Goal: Task Accomplishment & Management: Complete application form

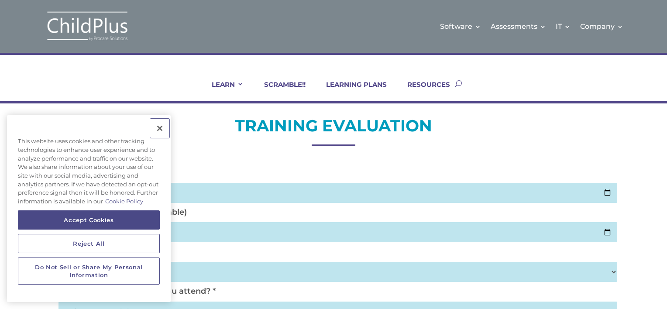
click at [158, 127] on button "Close" at bounding box center [159, 128] width 19 height 19
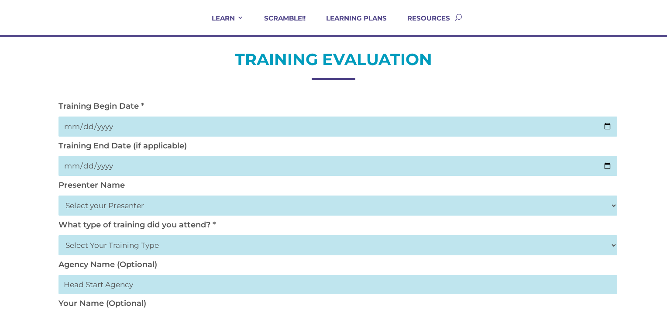
scroll to position [70, 0]
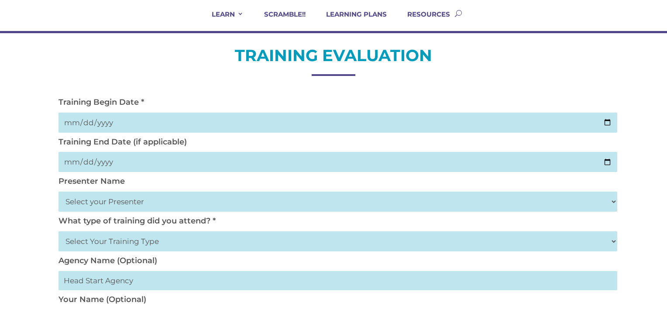
click at [604, 120] on input "date" at bounding box center [338, 123] width 559 height 20
type input "2025-10-02"
click at [119, 162] on input "date" at bounding box center [338, 162] width 559 height 20
click at [603, 162] on input "date" at bounding box center [338, 162] width 559 height 20
type input "2025-10-02"
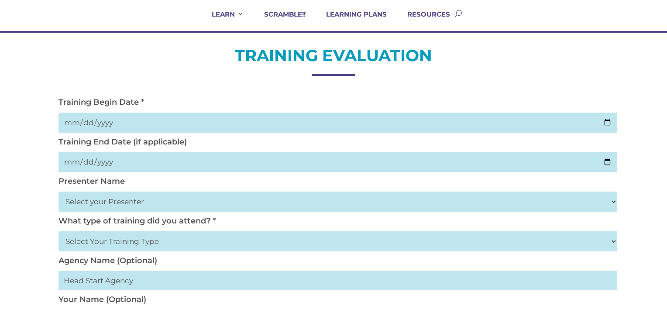
click at [93, 203] on select "Select your Presenter Aaron Dickerson Amy Corkery Cindy Coats Danielle Hensley …" at bounding box center [338, 202] width 559 height 20
select select "Nickerson, Trecia"
click at [59, 192] on select "Select your Presenter Aaron Dickerson Amy Corkery Cindy Coats Danielle Hensley …" at bounding box center [338, 202] width 559 height 20
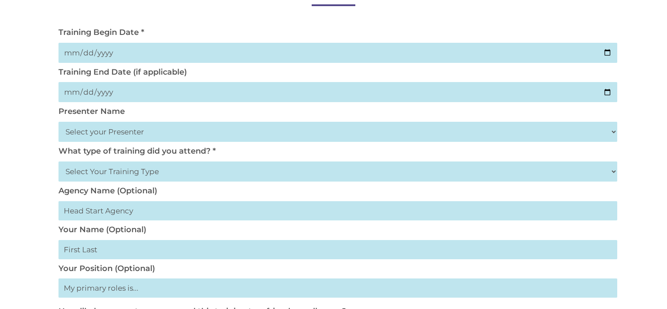
scroll to position [141, 0]
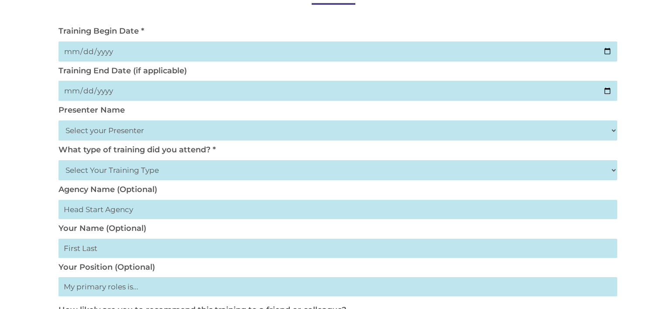
click at [618, 172] on div "TRAINING EVALUATION Training Begin Date * 2025-10-02 Training End Date (if appl…" at bounding box center [333, 294] width 667 height 665
click at [615, 173] on select "Select Your Training Type On-site (at your agency) Virtual Visit Live Group Web…" at bounding box center [338, 170] width 559 height 20
select select "Virtual Visit"
click at [59, 160] on select "Select Your Training Type On-site (at your agency) Virtual Visit Live Group Web…" at bounding box center [338, 170] width 559 height 20
click at [93, 210] on input "text" at bounding box center [338, 209] width 559 height 19
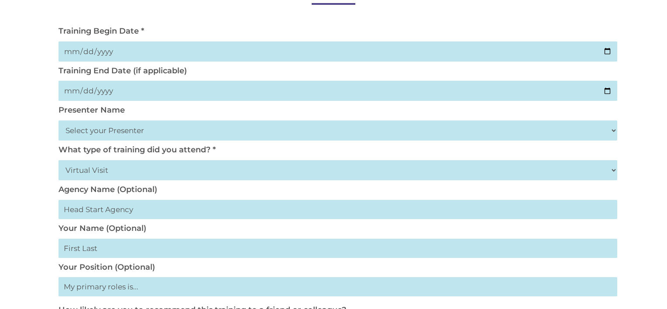
type input "Fresno EOC Head Start 0 to 5"
click at [86, 251] on input "text" at bounding box center [338, 248] width 559 height 19
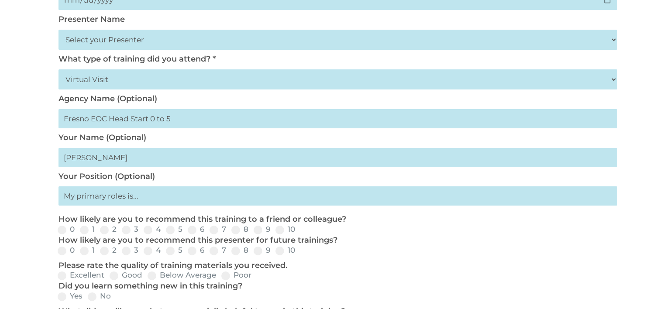
scroll to position [281, 0]
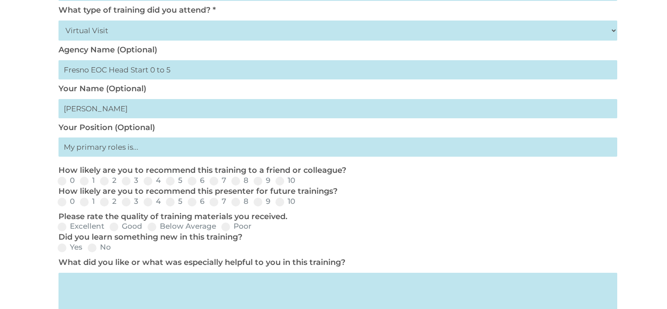
type input "Veronica Galvan"
click at [109, 153] on input "text" at bounding box center [338, 147] width 559 height 19
click at [102, 140] on input "text" at bounding box center [338, 147] width 559 height 19
click at [95, 150] on input "text" at bounding box center [338, 147] width 559 height 19
type input "Quality Assurance Manager"
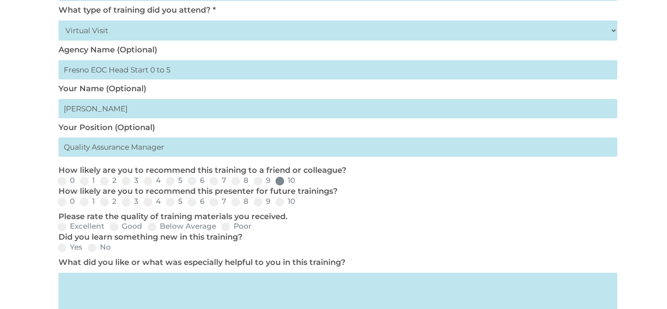
click at [283, 182] on span at bounding box center [279, 181] width 9 height 9
click at [300, 182] on input "10" at bounding box center [303, 184] width 6 height 6
radio input "true"
click at [280, 200] on span at bounding box center [279, 202] width 9 height 9
click at [300, 202] on input "10" at bounding box center [303, 205] width 6 height 6
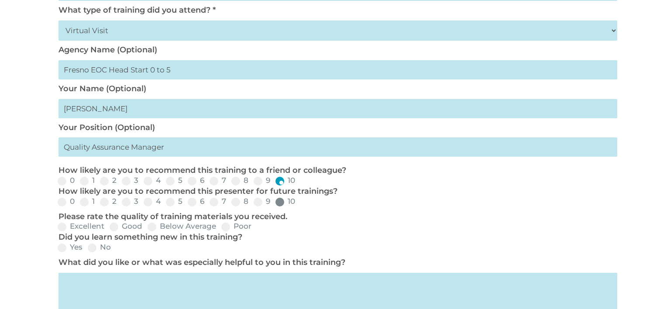
radio input "true"
click at [66, 229] on span at bounding box center [62, 227] width 9 height 9
click at [109, 229] on input "Excellent" at bounding box center [112, 230] width 6 height 6
radio input "true"
click at [63, 245] on span at bounding box center [62, 248] width 9 height 9
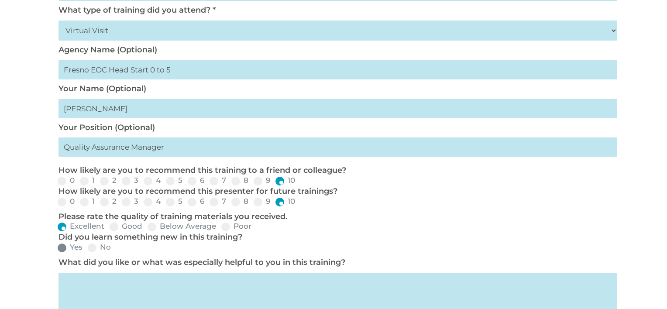
click at [87, 248] on input "Yes" at bounding box center [90, 251] width 6 height 6
radio input "true"
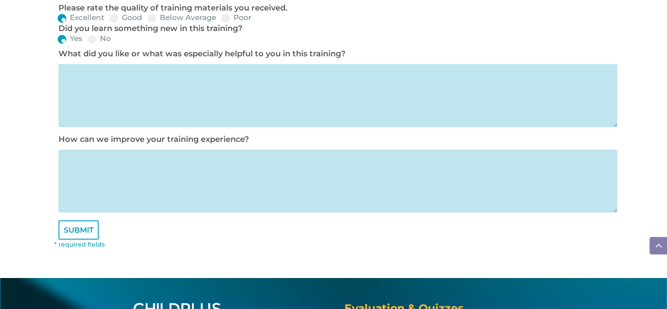
scroll to position [492, 0]
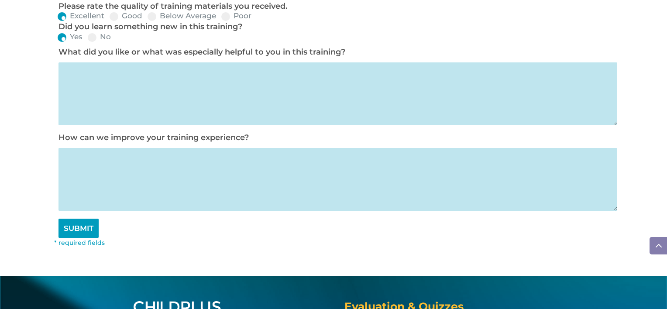
click at [79, 238] on input "SUBMIT" at bounding box center [79, 228] width 40 height 19
